Goal: Transaction & Acquisition: Download file/media

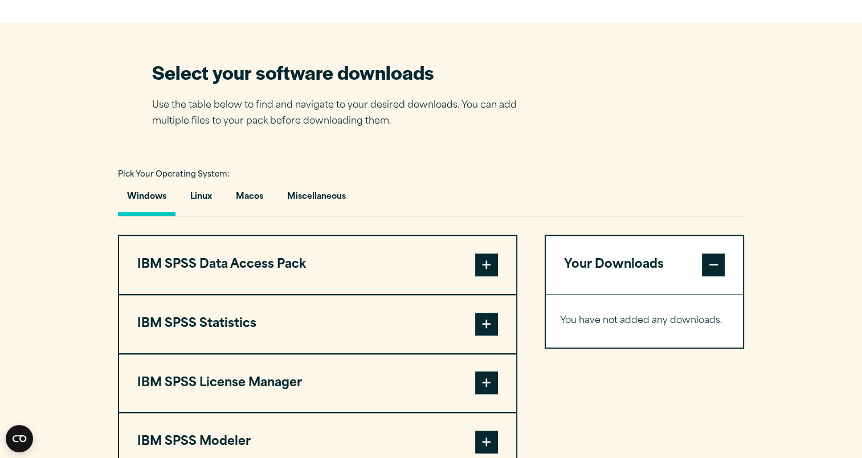
scroll to position [686, 0]
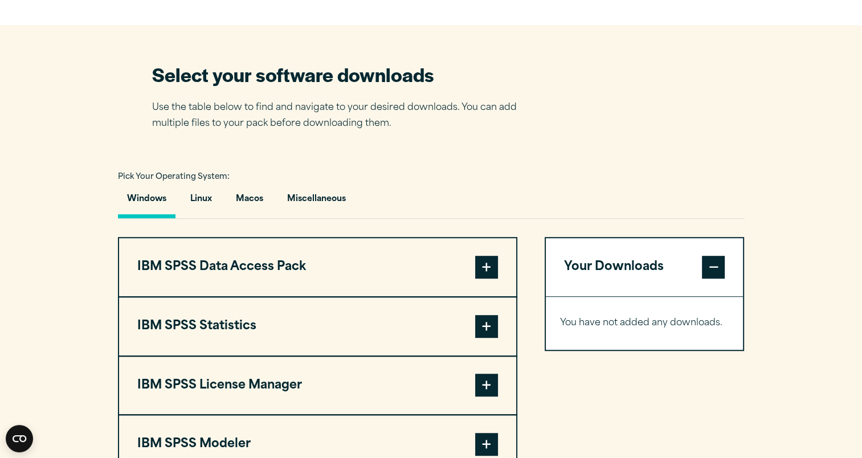
click at [485, 321] on span at bounding box center [486, 326] width 23 height 23
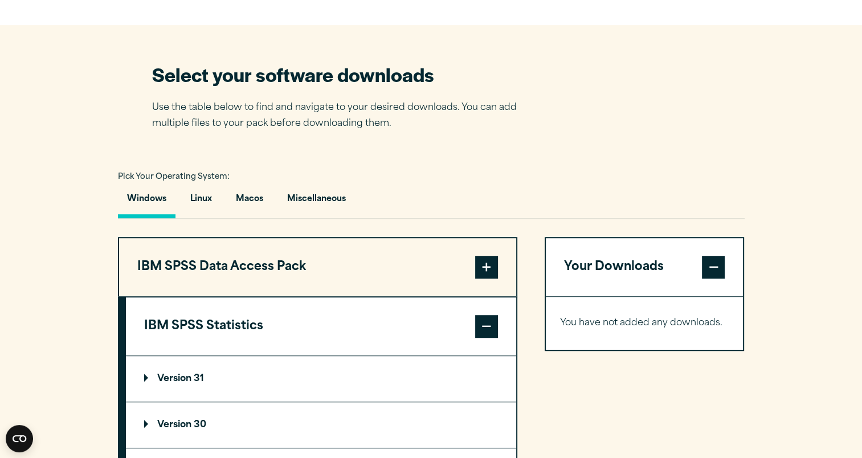
click at [204, 414] on summary "Version 30" at bounding box center [321, 425] width 390 height 46
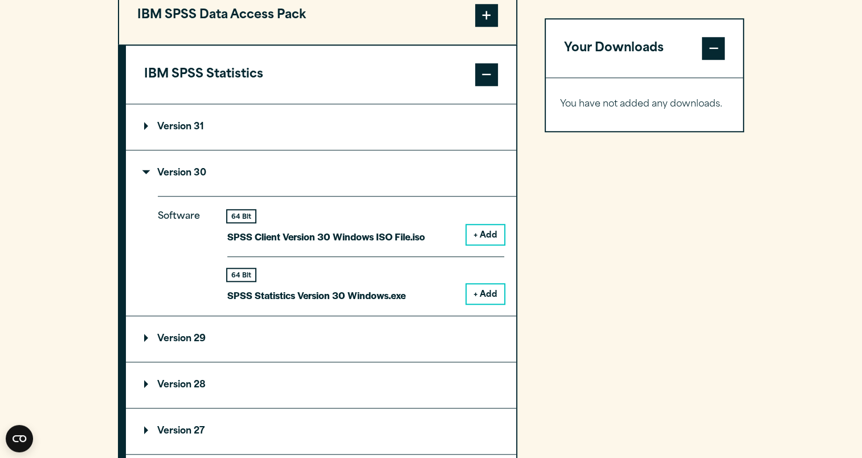
scroll to position [949, 0]
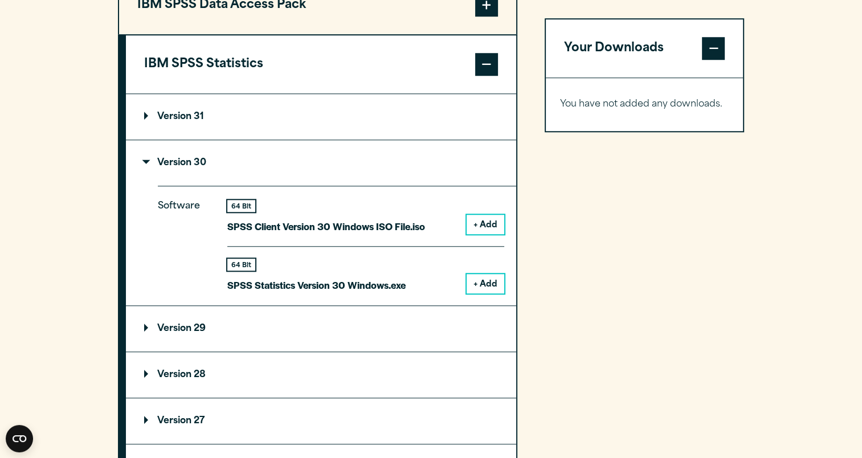
click at [498, 280] on button "+ Add" at bounding box center [486, 283] width 38 height 19
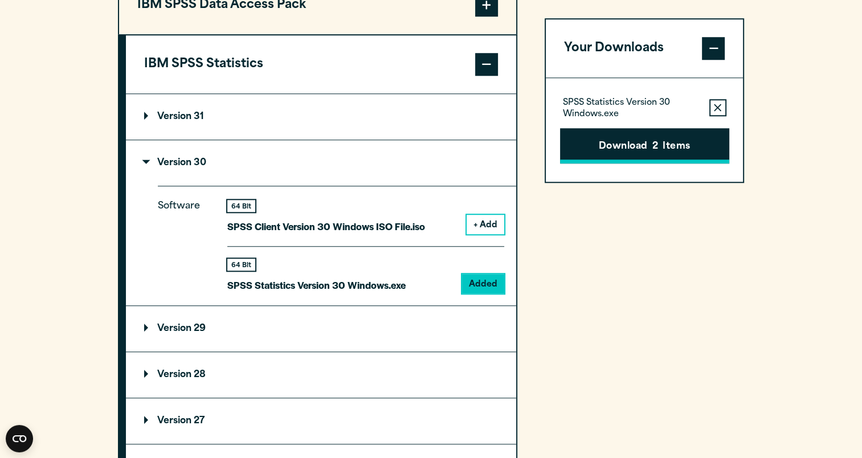
click at [617, 135] on button "Download 2 Items" at bounding box center [644, 145] width 169 height 35
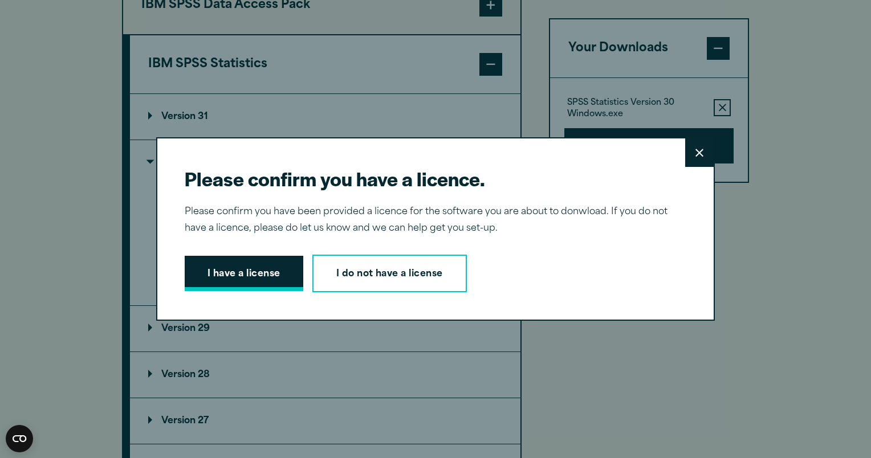
click at [237, 283] on button "I have a license" at bounding box center [244, 273] width 119 height 35
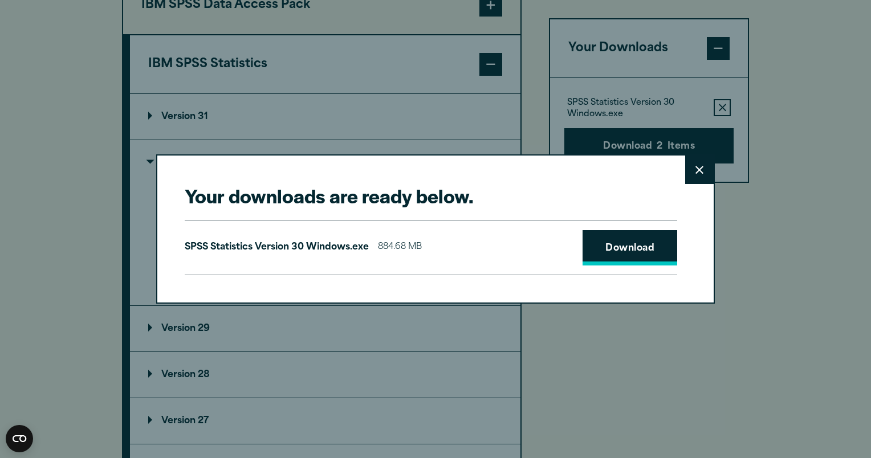
click at [622, 251] on link "Download" at bounding box center [630, 247] width 95 height 35
click at [703, 174] on button "Close" at bounding box center [699, 170] width 29 height 29
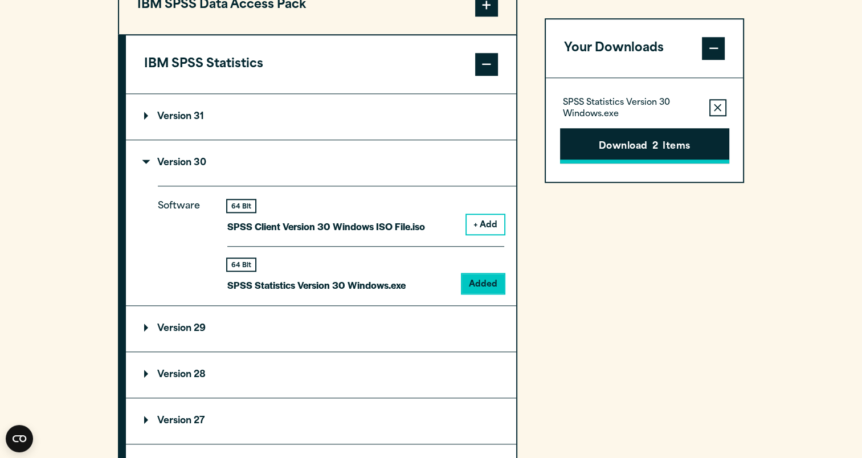
click at [645, 141] on button "Download 2 Items" at bounding box center [644, 145] width 169 height 35
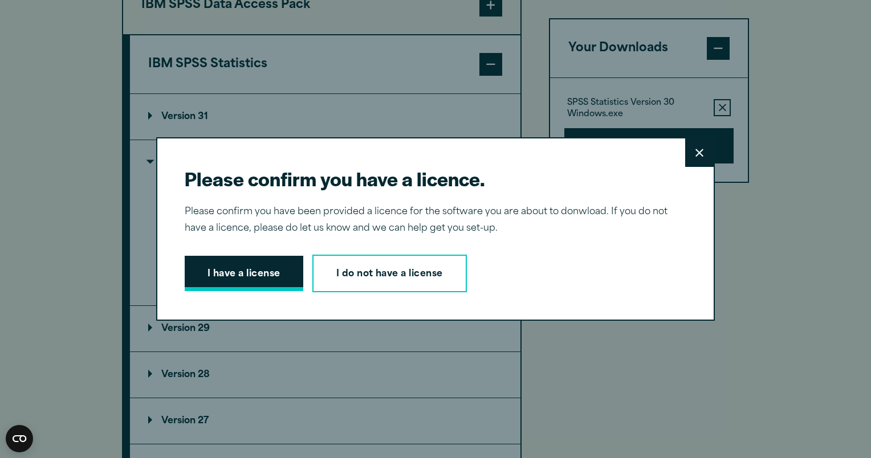
click at [235, 278] on button "I have a license" at bounding box center [244, 273] width 119 height 35
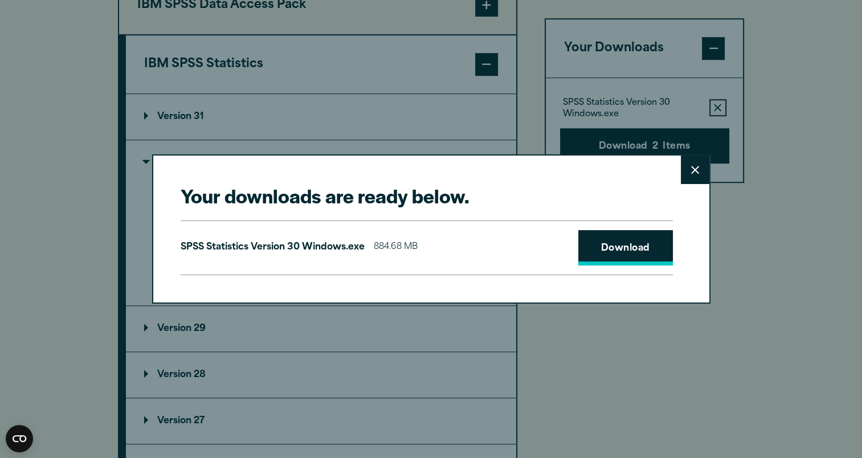
click at [624, 244] on link "Download" at bounding box center [626, 247] width 95 height 35
click at [540, 373] on div "Your downloads are ready below. Close SPSS Statistics Version 30 Windows.exe 88…" at bounding box center [431, 229] width 862 height 458
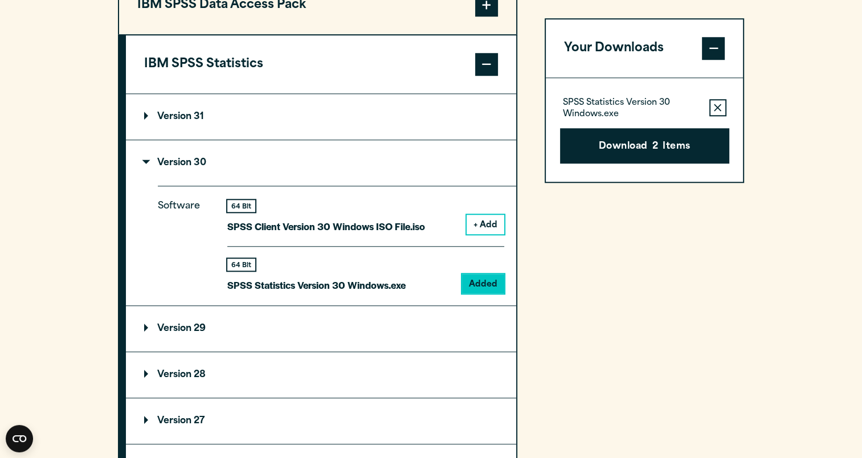
click at [483, 222] on button "+ Add" at bounding box center [486, 224] width 38 height 19
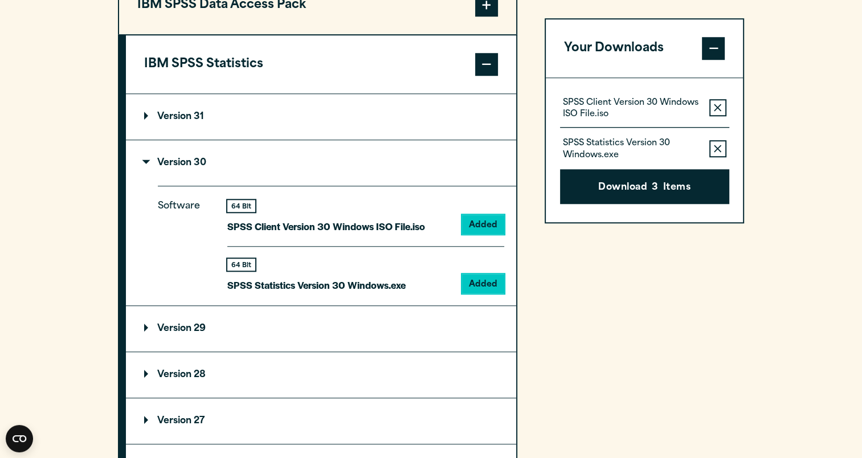
click at [660, 238] on div "Your Downloads SPSS Client Version 30 Windows ISO File.iso Remove this item fro…" at bounding box center [645, 322] width 200 height 694
